Goal: Task Accomplishment & Management: Complete application form

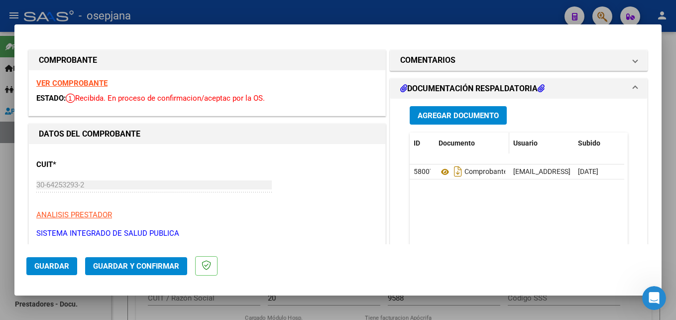
scroll to position [313, 0]
type input "$ 0,00"
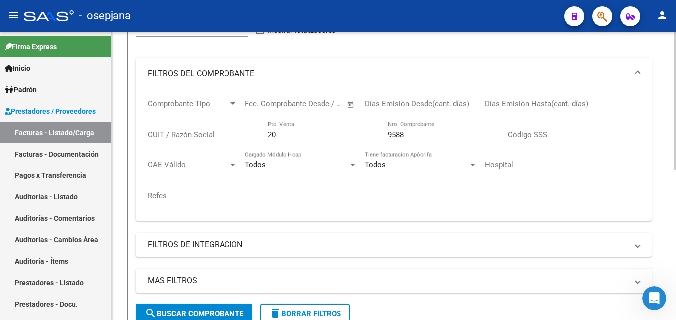
scroll to position [114, 0]
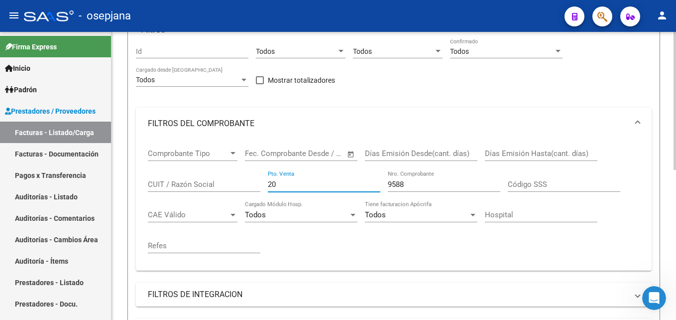
click at [285, 185] on input "20" at bounding box center [324, 184] width 113 height 9
type input "2"
type input "100"
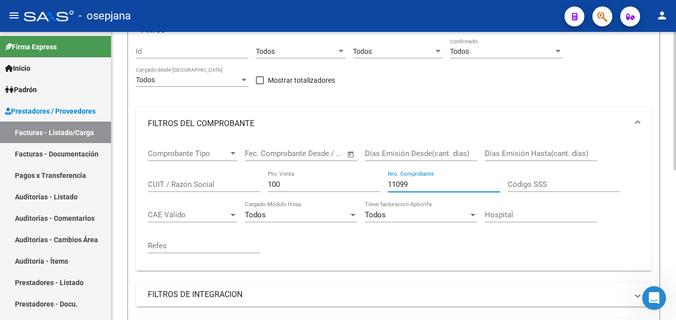
scroll to position [313, 0]
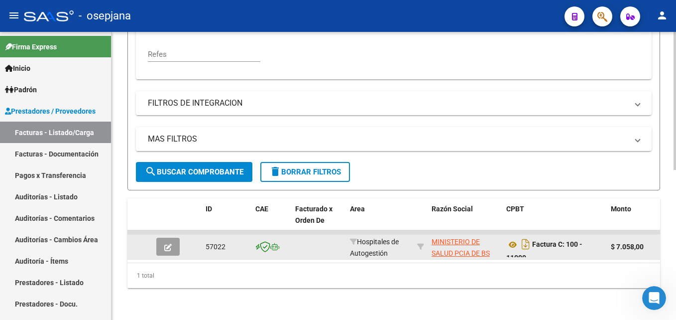
type input "11099"
click at [179, 238] on button "button" at bounding box center [167, 247] width 23 height 18
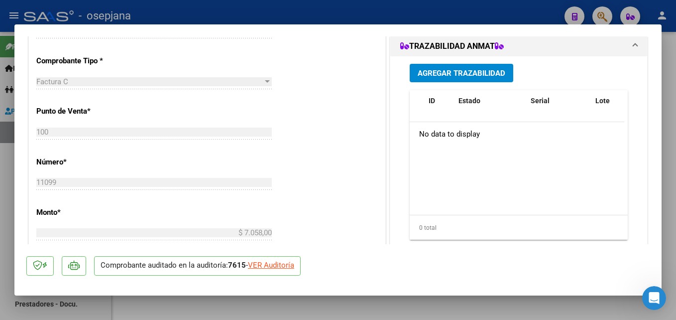
scroll to position [267, 0]
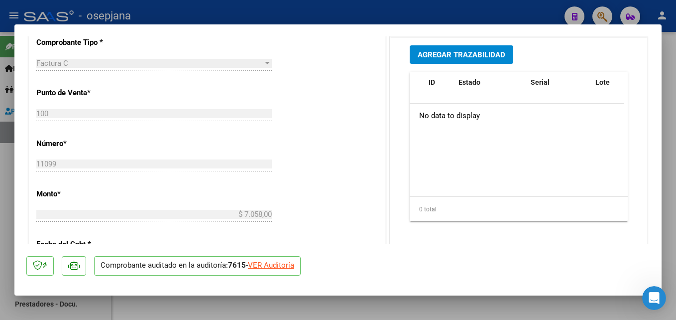
click at [280, 267] on div "VER Auditoría" at bounding box center [271, 265] width 46 height 11
type input "$ 0,00"
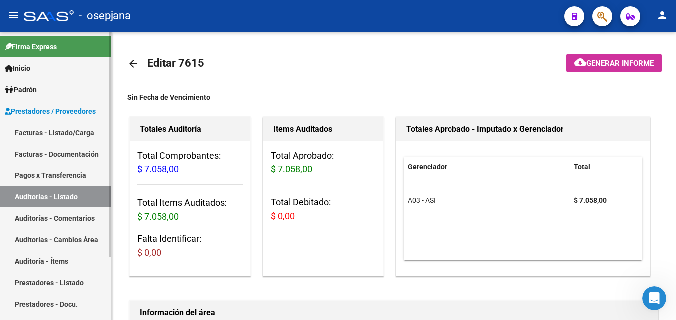
click at [54, 130] on link "Facturas - Listado/Carga" at bounding box center [55, 132] width 111 height 21
